Goal: Navigation & Orientation: Understand site structure

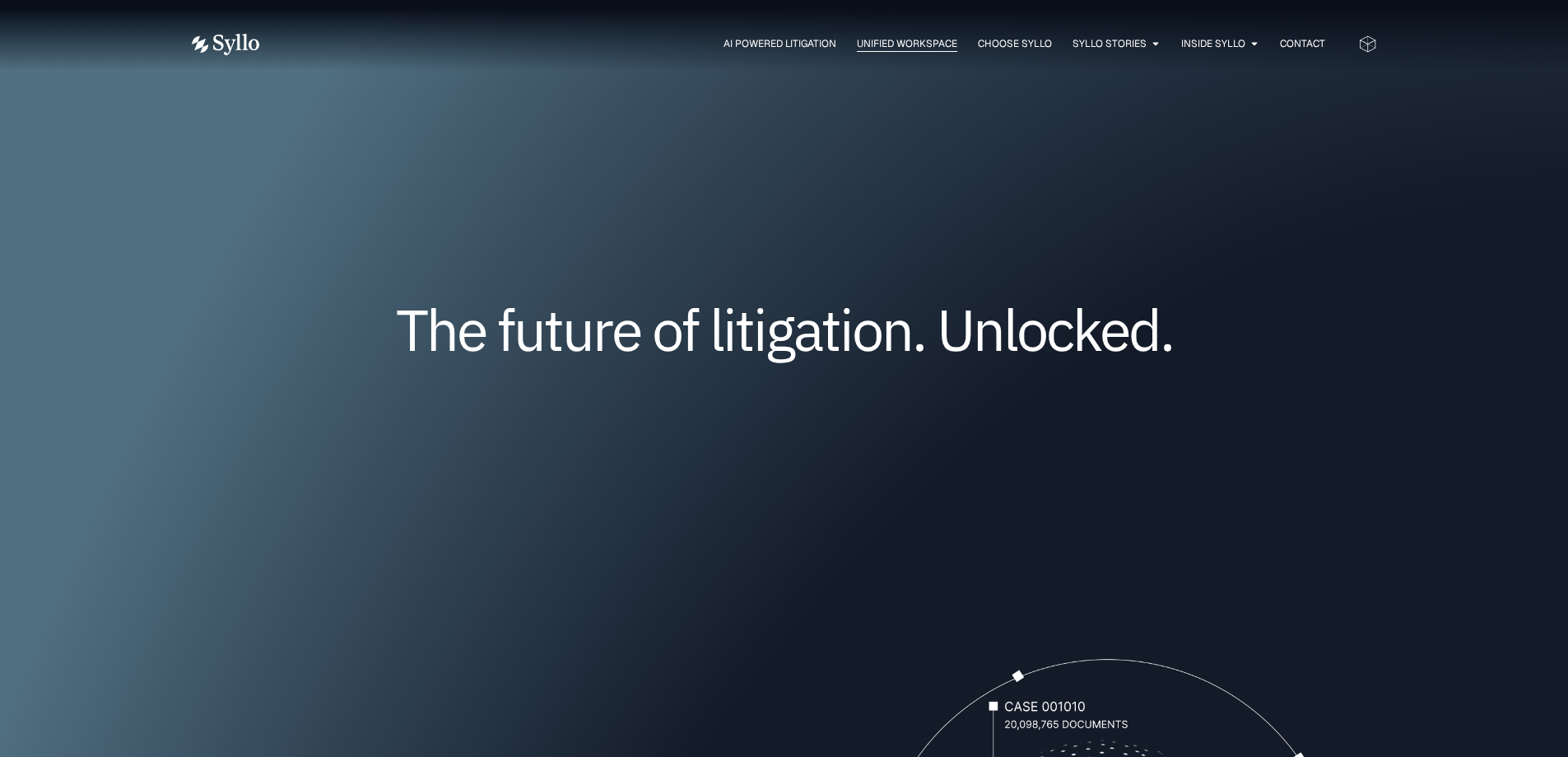
click at [875, 36] on span "Unified Workspace" at bounding box center [907, 44] width 100 height 15
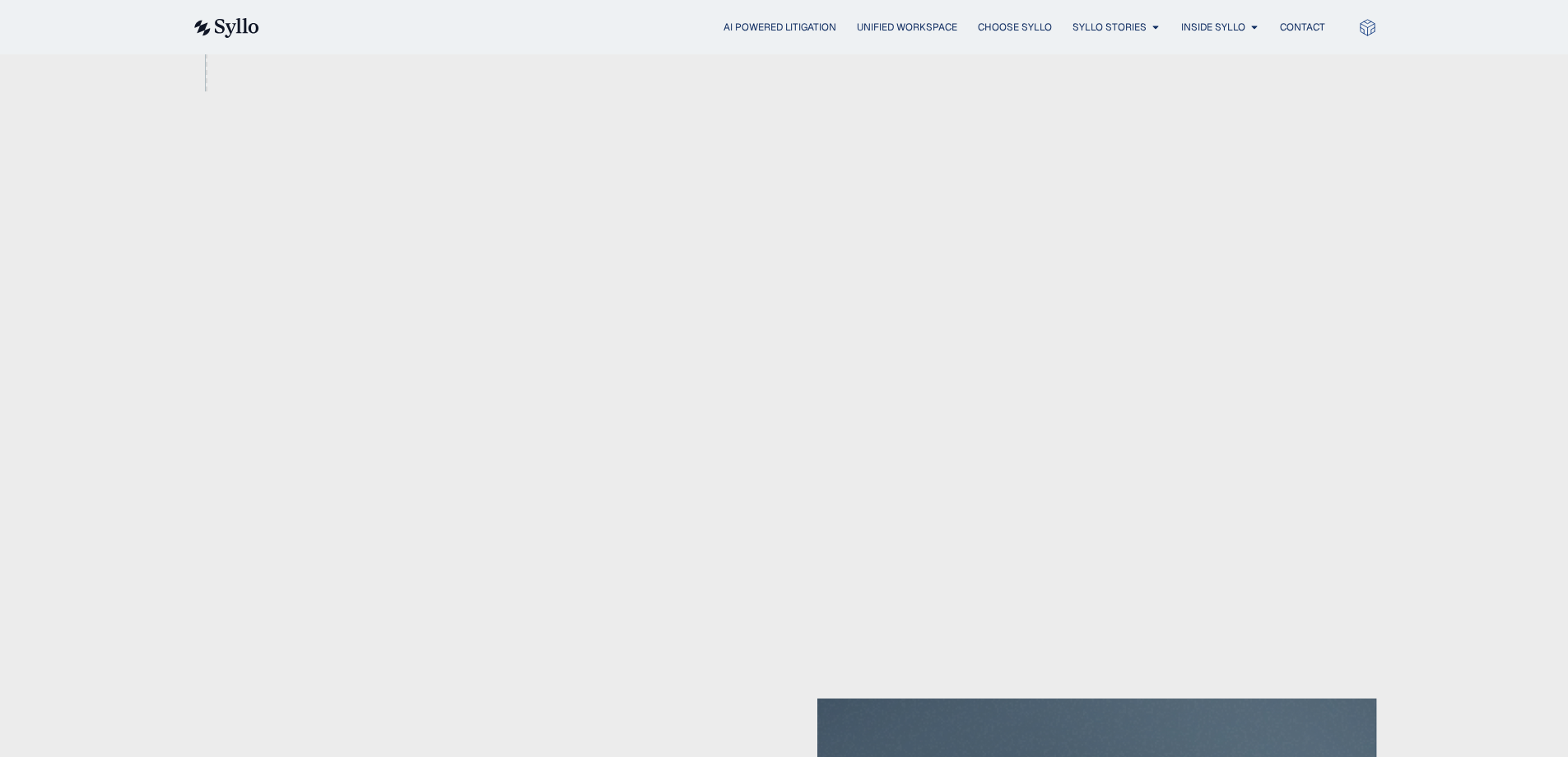
scroll to position [1153, 0]
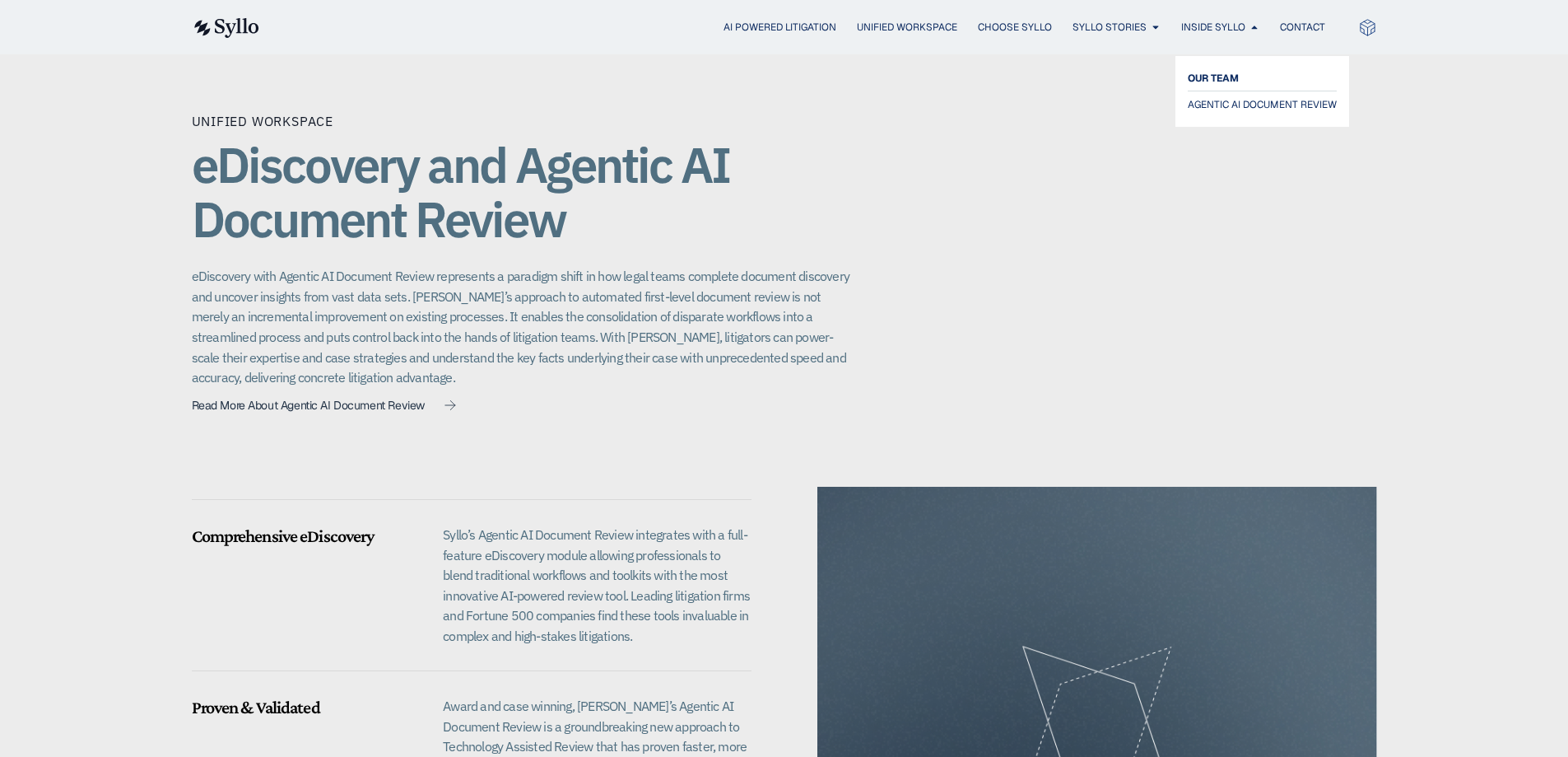
click at [1209, 82] on span "OUR TEAM" at bounding box center [1212, 78] width 51 height 19
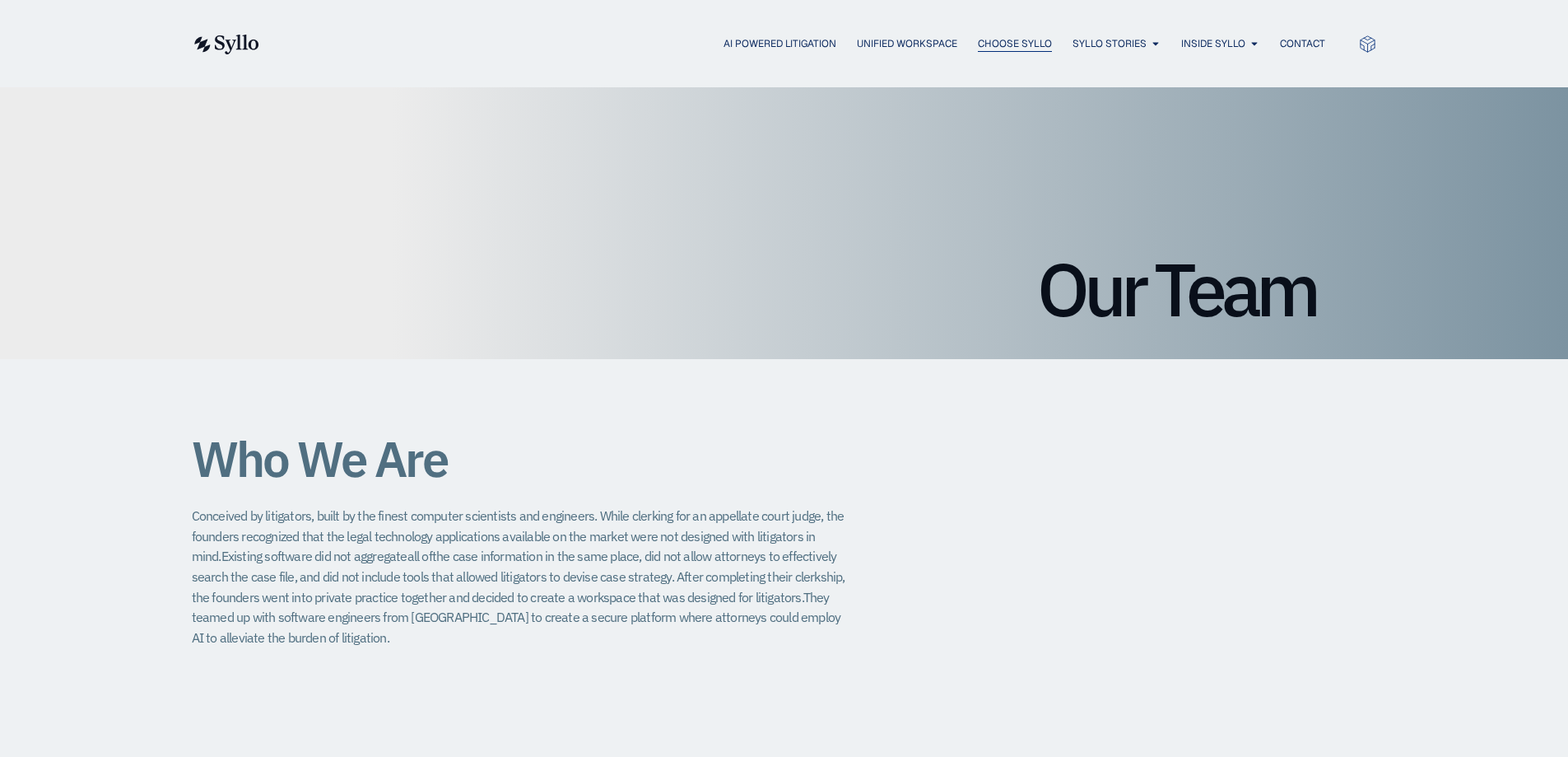
click at [1010, 50] on span "Choose Syllo" at bounding box center [1015, 44] width 74 height 15
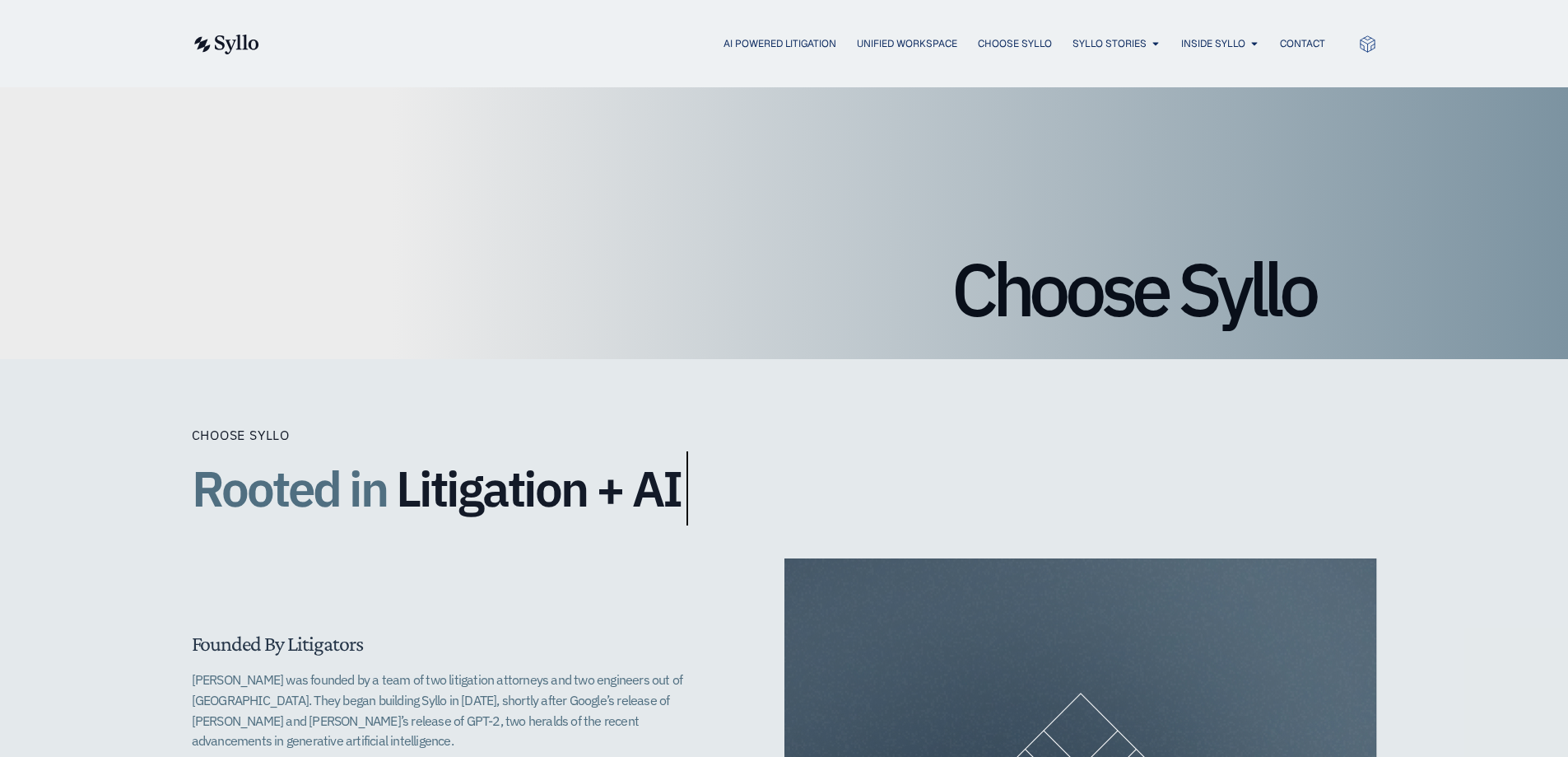
click at [750, 31] on div "AI Powered Litigation Unified Workspace Choose Syllo Syllo Stories Close Syllo …" at bounding box center [784, 44] width 1185 height 87
click at [750, 41] on span "AI Powered Litigation" at bounding box center [780, 44] width 113 height 15
